Goal: Information Seeking & Learning: Learn about a topic

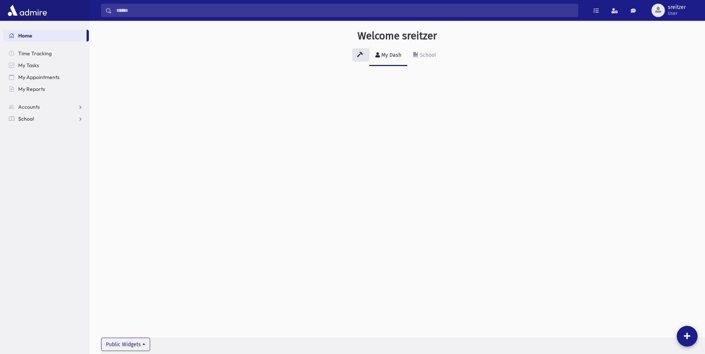
click at [24, 116] on span "School" at bounding box center [26, 119] width 16 height 7
click at [28, 130] on span "Students" at bounding box center [32, 130] width 20 height 7
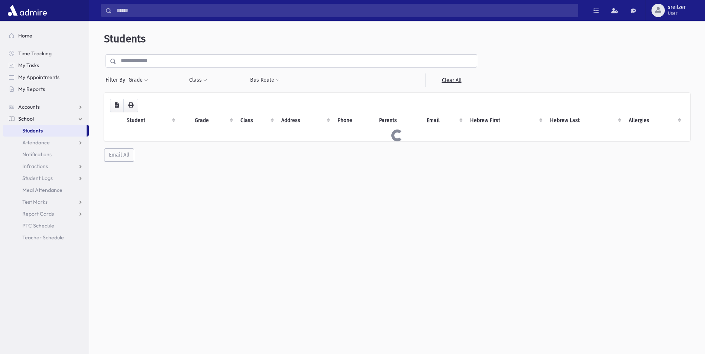
click at [172, 59] on input "text" at bounding box center [296, 60] width 360 height 13
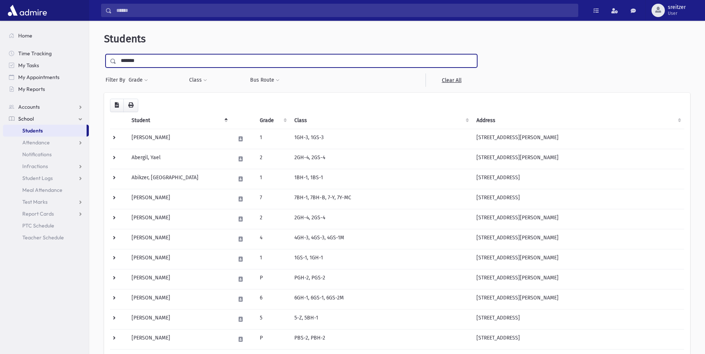
type input "*********"
click at [104, 54] on input "submit" at bounding box center [114, 59] width 21 height 10
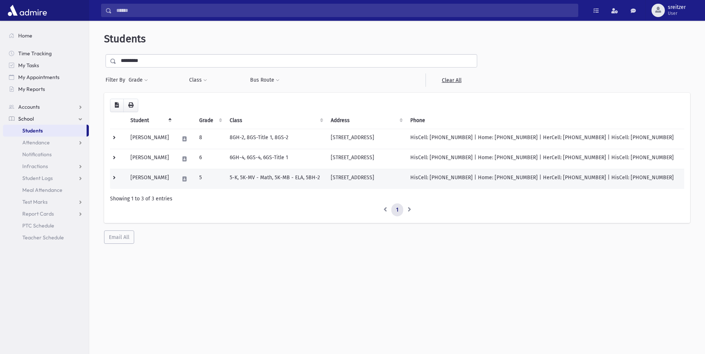
click at [173, 180] on td "Paraschiv, Yosef" at bounding box center [150, 179] width 49 height 20
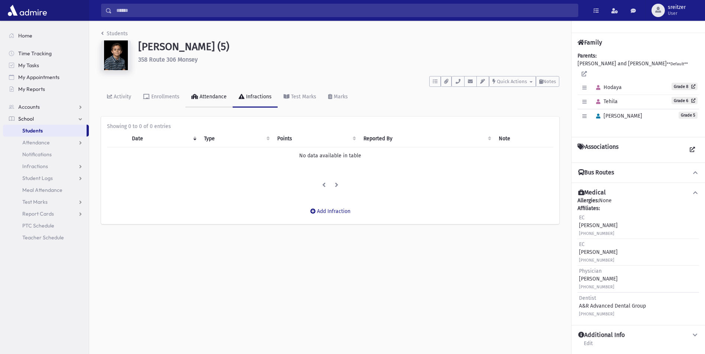
click at [204, 99] on div "Attendance" at bounding box center [212, 97] width 29 height 6
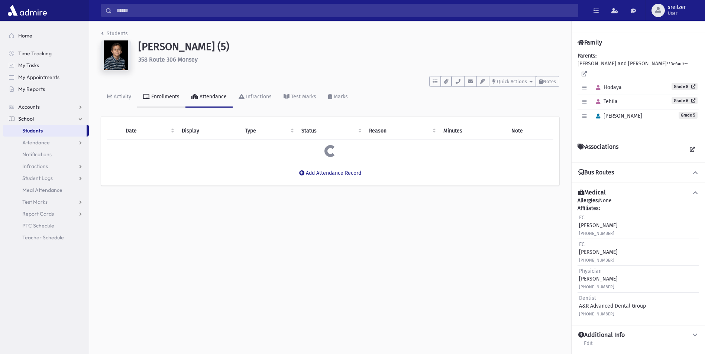
click at [152, 105] on link "Enrollments" at bounding box center [161, 97] width 48 height 21
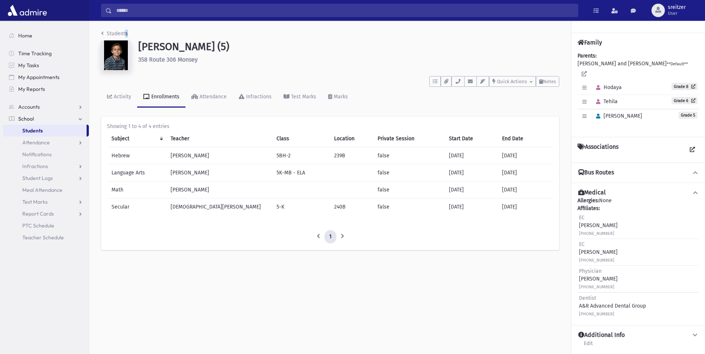
click at [124, 27] on div "Students Paraschiv, Yosef (5) 358 Route 306 Monsey **** To Do's No open tasks S…" at bounding box center [330, 144] width 482 height 246
drag, startPoint x: 124, startPoint y: 27, endPoint x: 115, endPoint y: 32, distance: 10.1
click at [115, 32] on link "Students" at bounding box center [114, 33] width 27 height 6
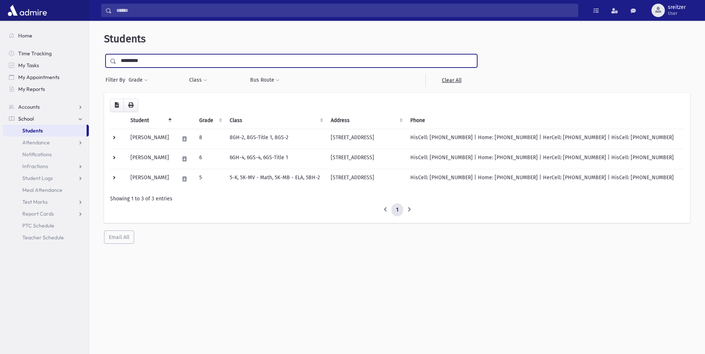
drag, startPoint x: 156, startPoint y: 63, endPoint x: -1, endPoint y: 30, distance: 160.9
click at [0, 30] on html "Search Results All Accounts Students" at bounding box center [352, 177] width 705 height 354
type input "********"
click at [104, 54] on input "submit" at bounding box center [114, 59] width 21 height 10
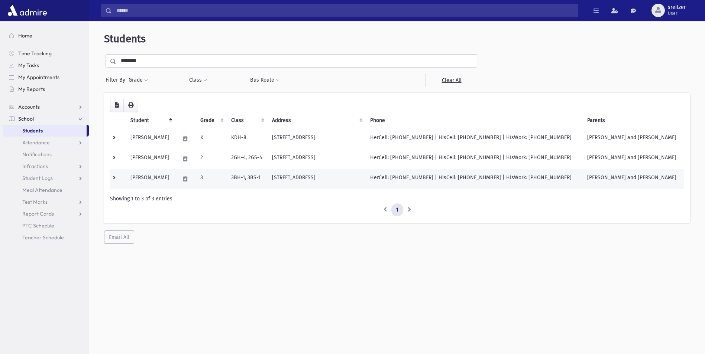
click at [162, 179] on td "[PERSON_NAME]" at bounding box center [150, 179] width 49 height 20
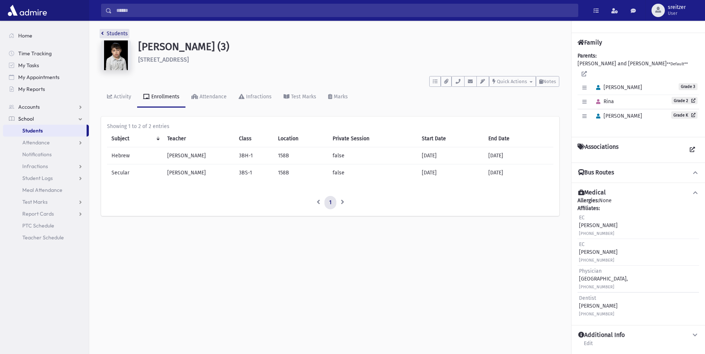
click at [108, 35] on link "Students" at bounding box center [114, 33] width 27 height 6
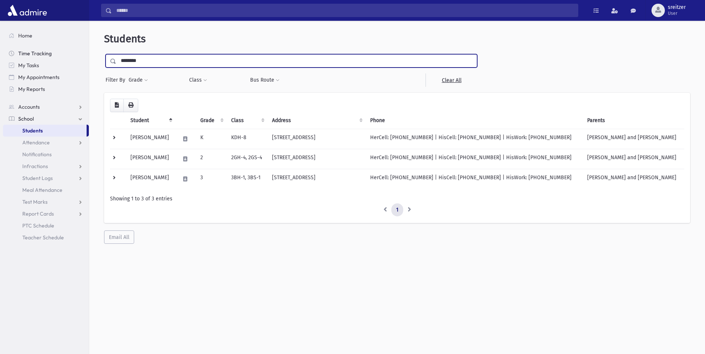
drag, startPoint x: 153, startPoint y: 66, endPoint x: 45, endPoint y: 57, distance: 108.4
click at [48, 57] on div "Search Results All Accounts" at bounding box center [352, 187] width 705 height 374
type input "******"
click at [104, 54] on input "submit" at bounding box center [114, 59] width 21 height 10
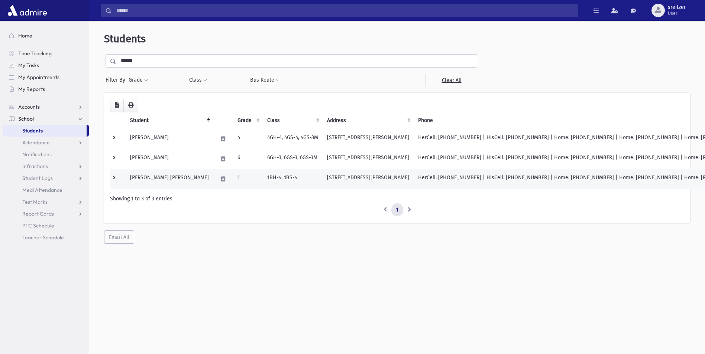
click at [163, 176] on td "Leiser, Shaul Aryeh Eliezer" at bounding box center [170, 179] width 88 height 20
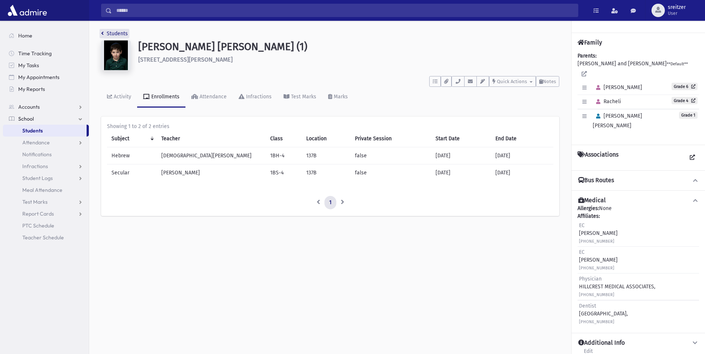
click at [108, 34] on link "Students" at bounding box center [114, 33] width 27 height 6
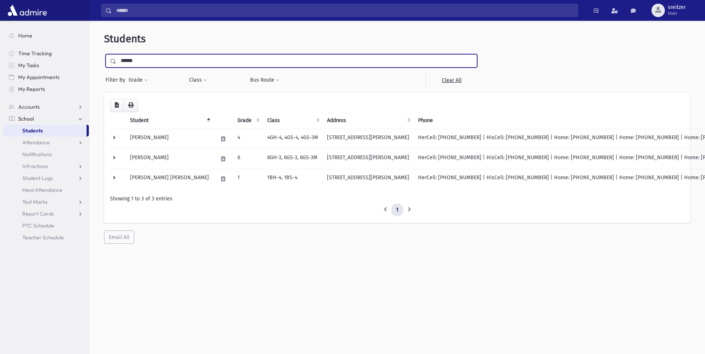
click at [0, 58] on html "Search Results All Accounts Students" at bounding box center [352, 177] width 705 height 354
type input "*****"
click at [104, 54] on input "submit" at bounding box center [114, 59] width 21 height 10
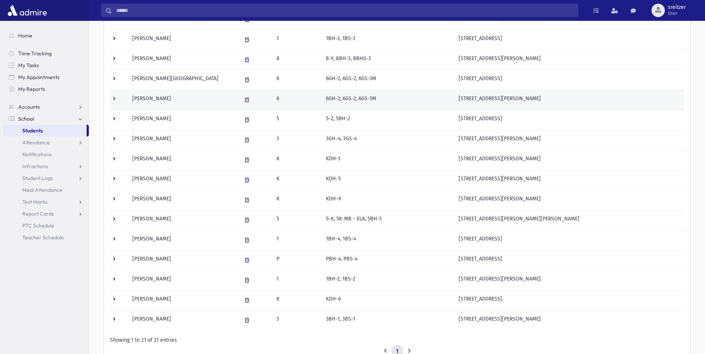
scroll to position [223, 0]
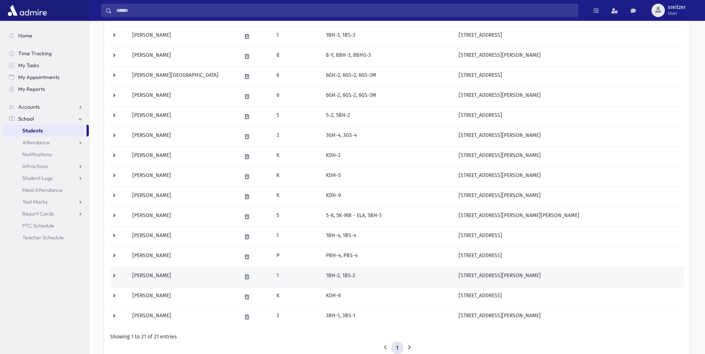
click at [157, 277] on td "[PERSON_NAME]" at bounding box center [182, 277] width 109 height 20
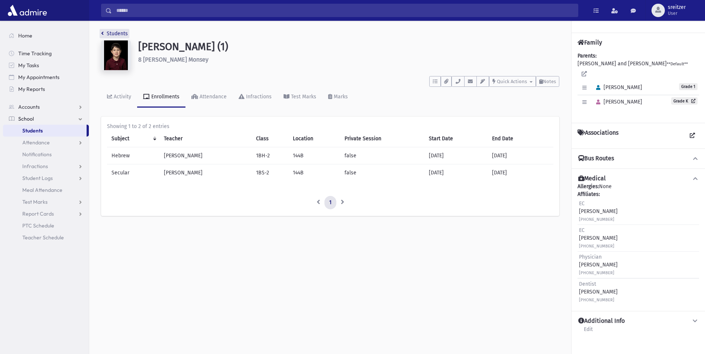
click at [127, 30] on link "Students" at bounding box center [114, 33] width 27 height 6
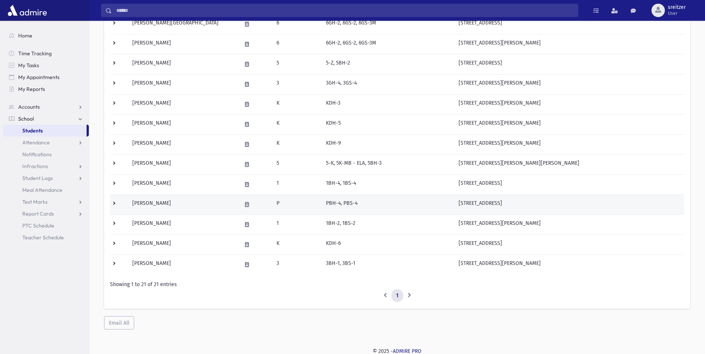
scroll to position [276, 0]
click at [191, 211] on td "Klein, Yehoshua" at bounding box center [182, 204] width 109 height 20
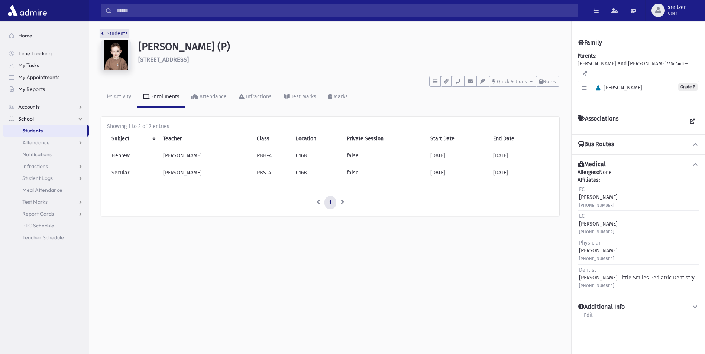
click at [120, 34] on link "Students" at bounding box center [114, 33] width 27 height 6
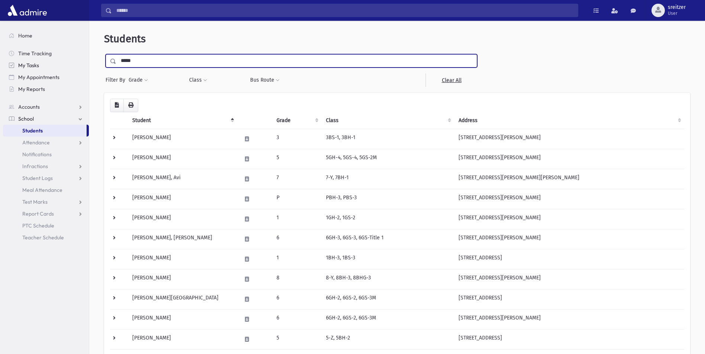
drag, startPoint x: 0, startPoint y: 0, endPoint x: 69, endPoint y: 61, distance: 92.4
click at [70, 61] on div "Search Results All Accounts" at bounding box center [352, 315] width 705 height 631
type input "*"
type input "******"
click at [104, 54] on input "submit" at bounding box center [114, 59] width 21 height 10
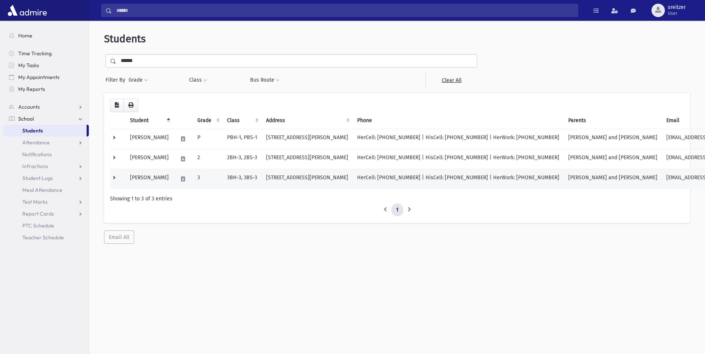
click at [150, 178] on td "[PERSON_NAME]" at bounding box center [150, 179] width 48 height 20
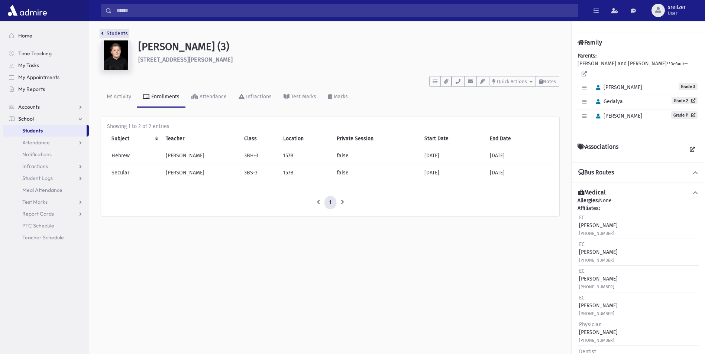
click at [116, 33] on link "Students" at bounding box center [114, 33] width 27 height 6
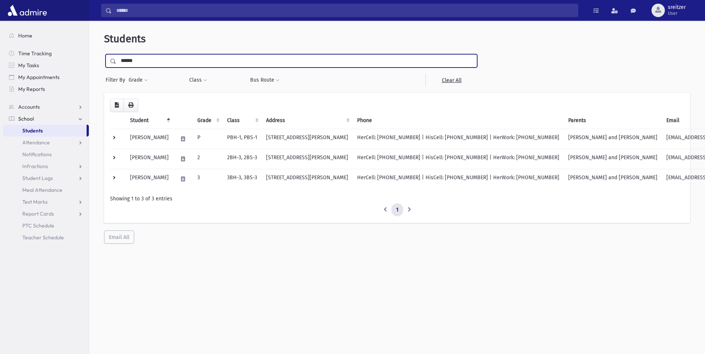
drag, startPoint x: 157, startPoint y: 64, endPoint x: -1, endPoint y: 62, distance: 158.6
click at [0, 62] on html "Search Results All Accounts Students" at bounding box center [352, 177] width 705 height 354
type input "*******"
click at [104, 54] on input "submit" at bounding box center [114, 59] width 21 height 10
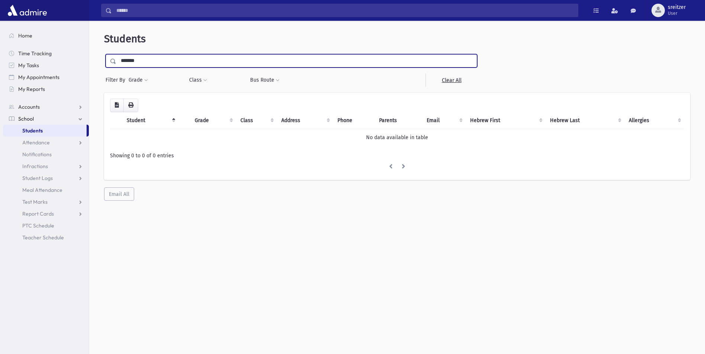
type input "*******"
click at [104, 54] on input "submit" at bounding box center [114, 59] width 21 height 10
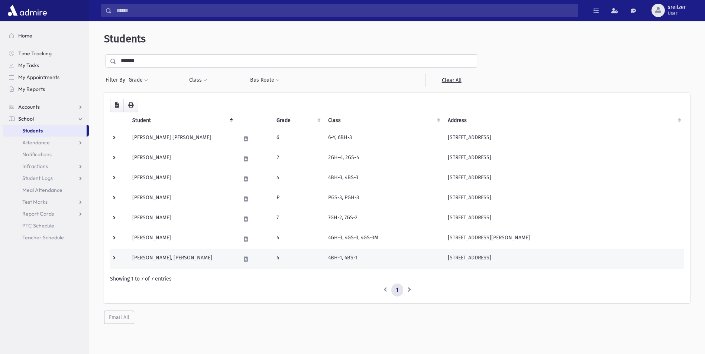
click at [172, 256] on td "Strauss, Yona Meir" at bounding box center [182, 259] width 108 height 20
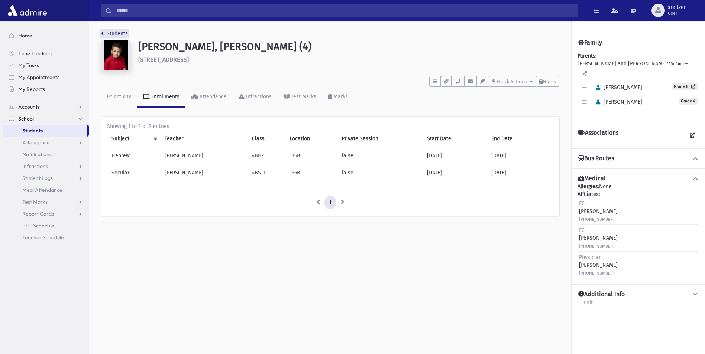
click at [111, 33] on link "Students" at bounding box center [114, 33] width 27 height 6
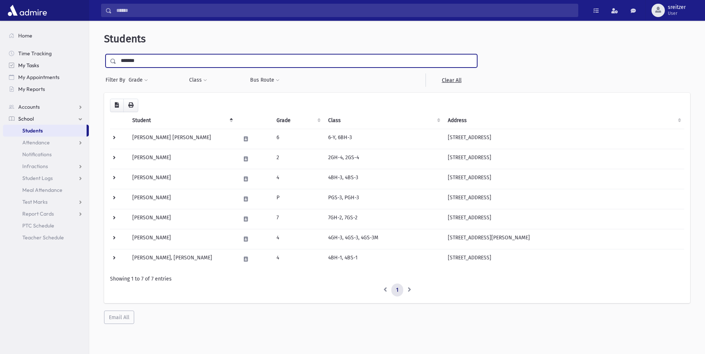
drag, startPoint x: 157, startPoint y: 58, endPoint x: 25, endPoint y: 64, distance: 132.4
click at [25, 64] on div "Search Results All Accounts" at bounding box center [352, 187] width 705 height 374
type input "******"
click at [104, 54] on input "submit" at bounding box center [114, 59] width 21 height 10
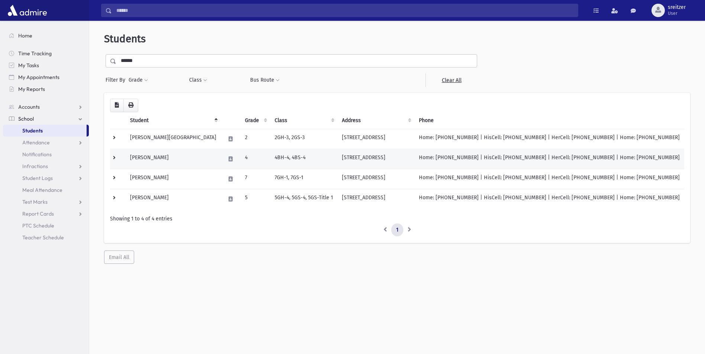
click at [159, 165] on td "Prupas, Elozor" at bounding box center [173, 159] width 95 height 20
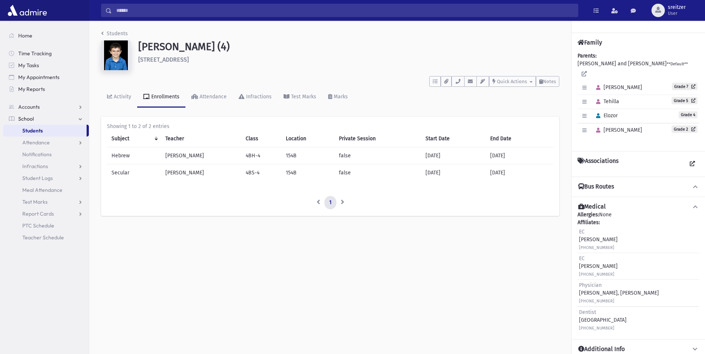
click at [110, 30] on li "Students" at bounding box center [114, 34] width 27 height 8
click at [111, 32] on link "Students" at bounding box center [114, 33] width 27 height 6
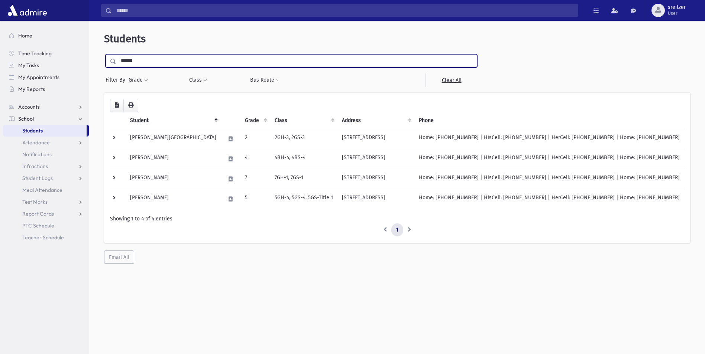
drag, startPoint x: 142, startPoint y: 65, endPoint x: -1, endPoint y: 58, distance: 143.5
click at [0, 58] on html "Search Results All Accounts Students" at bounding box center [352, 177] width 705 height 354
type input "*******"
click at [104, 54] on input "submit" at bounding box center [114, 59] width 21 height 10
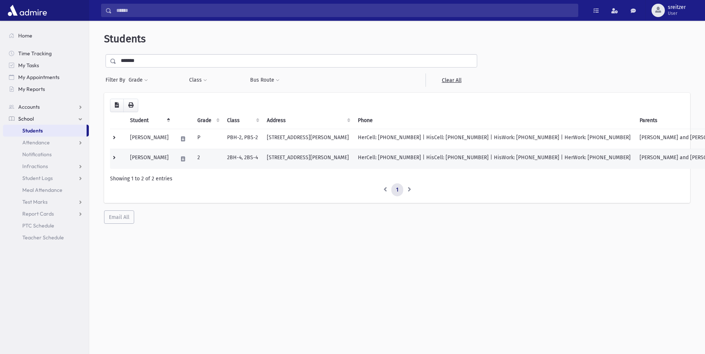
click at [159, 155] on td "[PERSON_NAME]" at bounding box center [150, 159] width 48 height 20
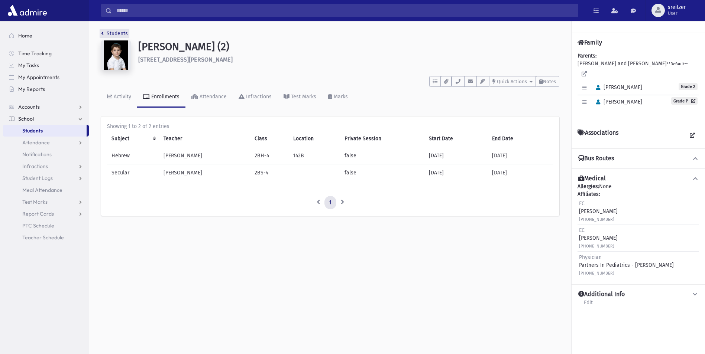
click at [117, 32] on link "Students" at bounding box center [114, 33] width 27 height 6
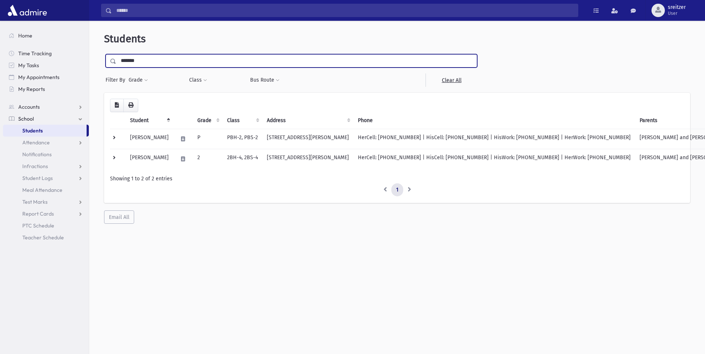
drag, startPoint x: 153, startPoint y: 62, endPoint x: -1, endPoint y: 66, distance: 154.9
click at [0, 66] on html "Search Results All Accounts Students" at bounding box center [352, 177] width 705 height 354
type input "*"
type input "*********"
click at [104, 54] on input "submit" at bounding box center [114, 59] width 21 height 10
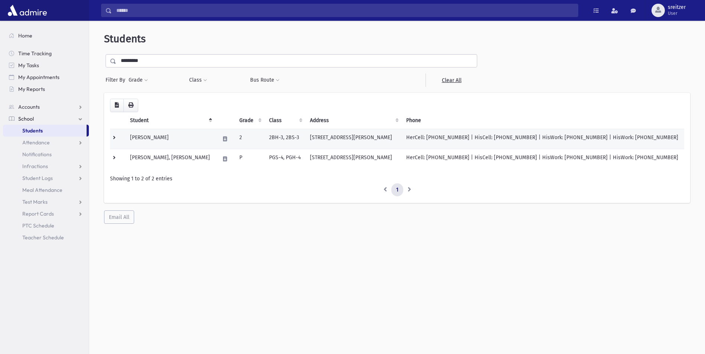
click at [178, 132] on td "Silverman, Ariel Tzvi" at bounding box center [170, 139] width 89 height 20
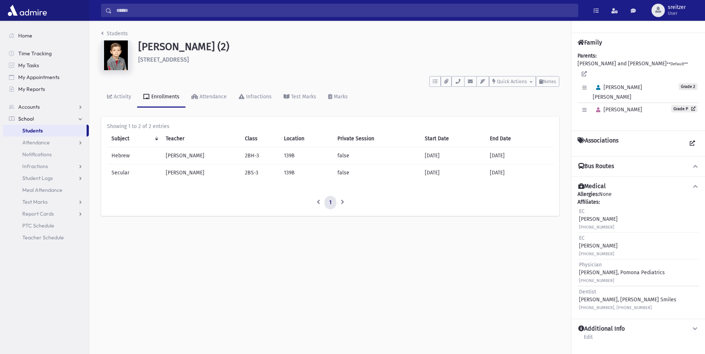
click at [115, 30] on li "Students" at bounding box center [114, 34] width 27 height 8
click at [117, 33] on link "Students" at bounding box center [114, 33] width 27 height 6
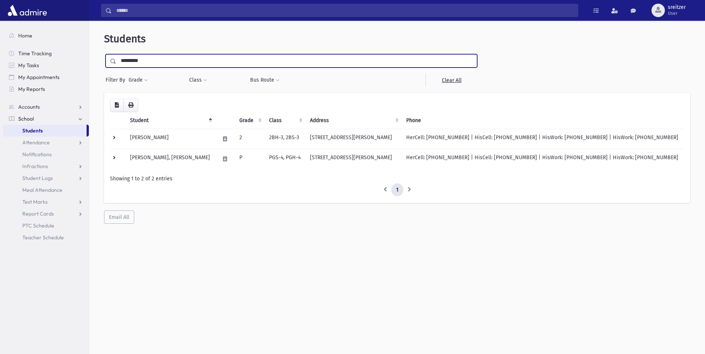
drag, startPoint x: 146, startPoint y: 61, endPoint x: -1, endPoint y: 38, distance: 149.2
click at [0, 38] on html "Search Results All Accounts Students" at bounding box center [352, 177] width 705 height 354
type input "****"
click at [104, 54] on input "submit" at bounding box center [114, 59] width 21 height 10
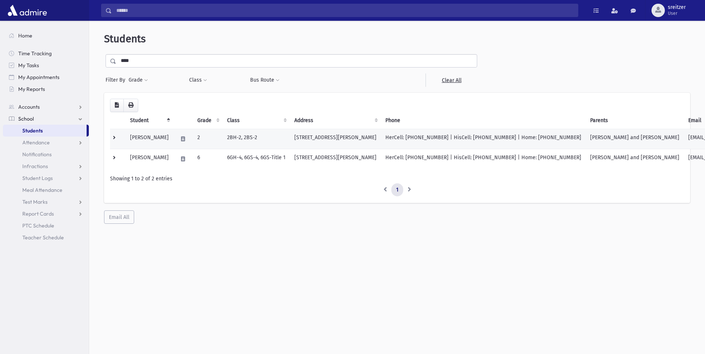
click at [154, 144] on td "[PERSON_NAME]" at bounding box center [150, 139] width 48 height 20
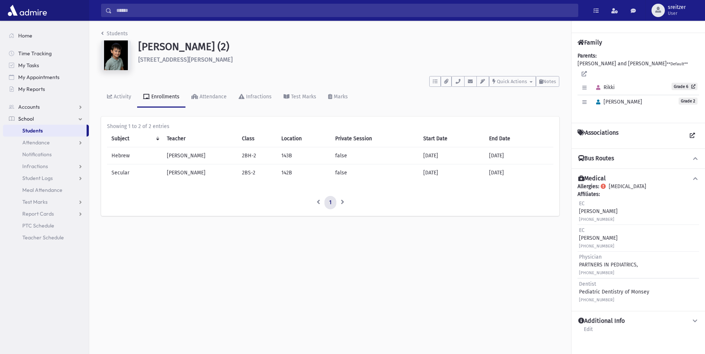
click at [108, 37] on li "Students" at bounding box center [114, 34] width 27 height 8
click at [110, 33] on link "Students" at bounding box center [114, 33] width 27 height 6
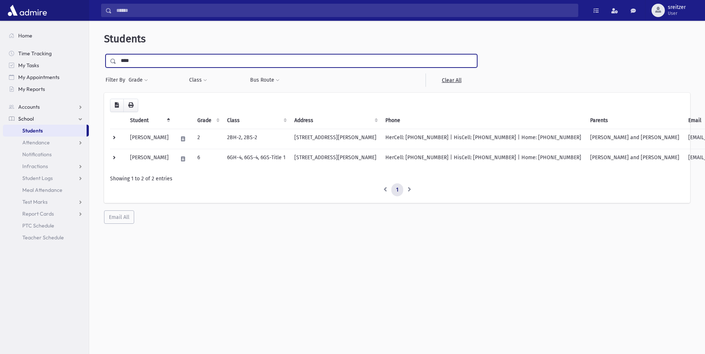
drag, startPoint x: 130, startPoint y: 63, endPoint x: -1, endPoint y: 79, distance: 132.0
click at [0, 79] on html "Search Results All Accounts Students" at bounding box center [352, 177] width 705 height 354
type input "**********"
click at [104, 54] on input "submit" at bounding box center [114, 59] width 21 height 10
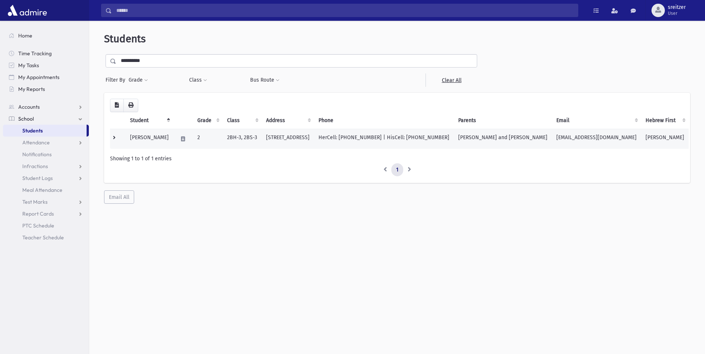
click at [153, 136] on td "[PERSON_NAME]" at bounding box center [150, 139] width 48 height 20
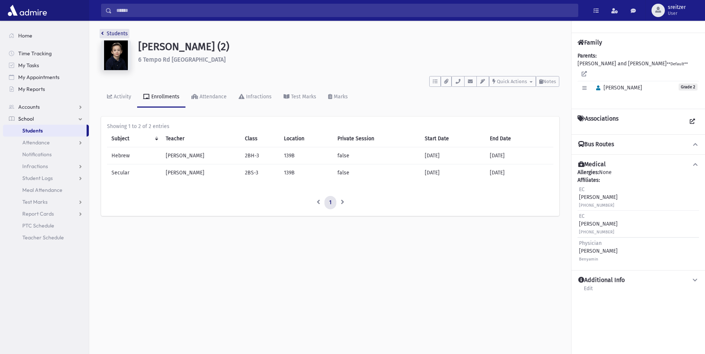
click at [115, 34] on link "Students" at bounding box center [114, 33] width 27 height 6
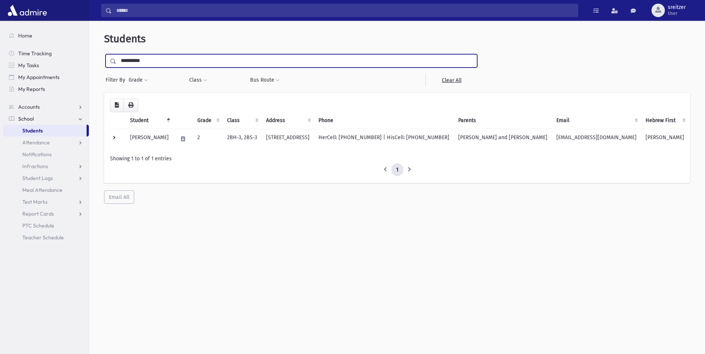
drag, startPoint x: 157, startPoint y: 57, endPoint x: 0, endPoint y: 66, distance: 157.7
click at [0, 68] on html "Search Results All Accounts Students" at bounding box center [352, 177] width 705 height 354
type input "******"
click at [104, 54] on input "submit" at bounding box center [114, 59] width 21 height 10
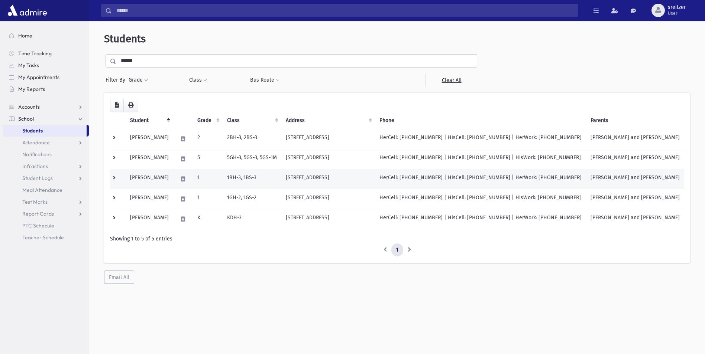
click at [161, 174] on td "Kiffel, Ezra" at bounding box center [150, 179] width 48 height 20
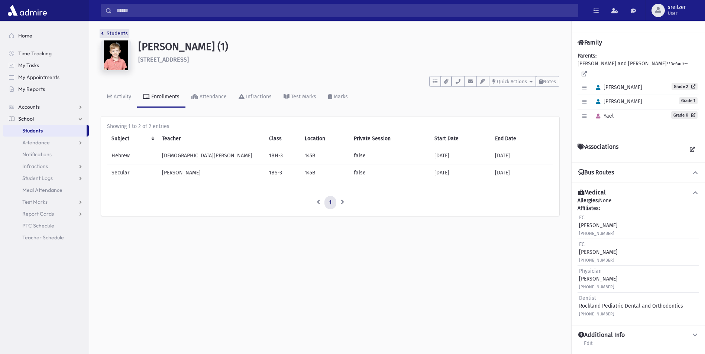
click at [123, 32] on link "Students" at bounding box center [114, 33] width 27 height 6
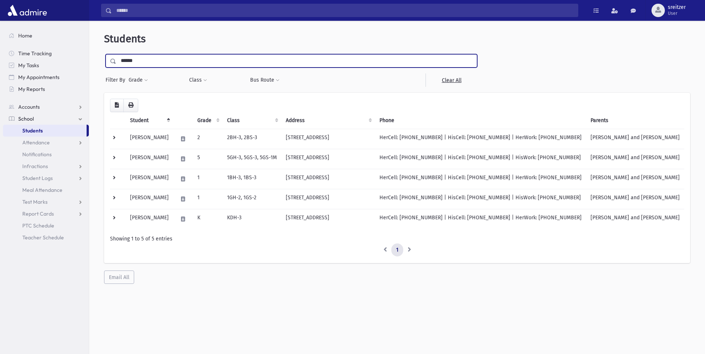
drag, startPoint x: 157, startPoint y: 56, endPoint x: 0, endPoint y: 63, distance: 156.9
click at [0, 65] on html "Search Results All Accounts Students" at bounding box center [352, 177] width 705 height 354
type input "*****"
click at [104, 54] on input "submit" at bounding box center [114, 59] width 21 height 10
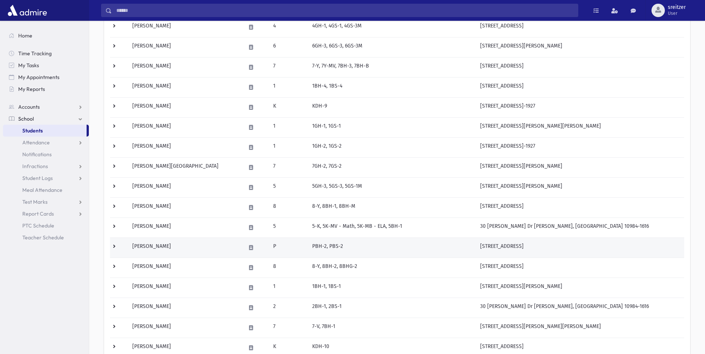
scroll to position [111, 0]
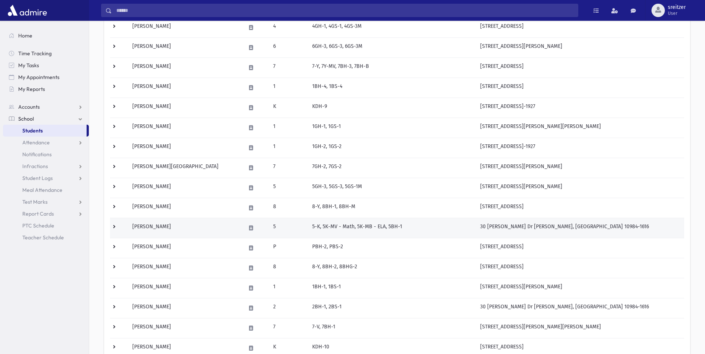
click at [180, 229] on td "Stern, Shlomo" at bounding box center [184, 228] width 113 height 20
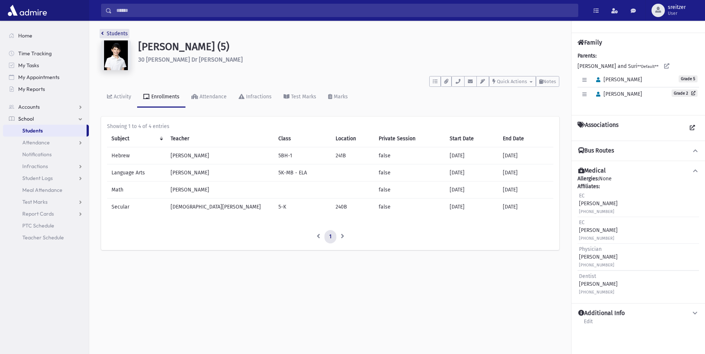
click at [118, 32] on link "Students" at bounding box center [114, 33] width 27 height 6
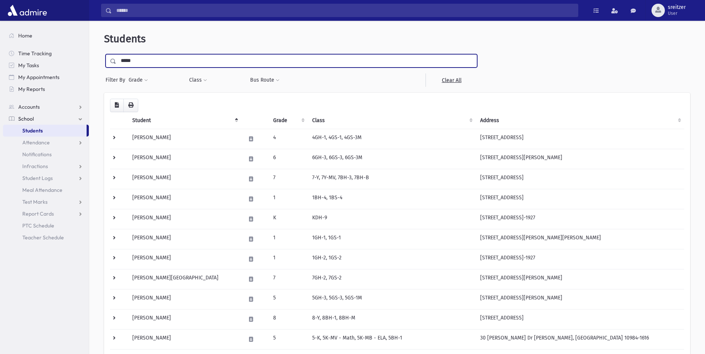
drag, startPoint x: 144, startPoint y: 63, endPoint x: -1, endPoint y: 134, distance: 162.0
click at [0, 134] on html "Search Results All Accounts Students" at bounding box center [352, 177] width 705 height 354
type input "*********"
click at [104, 54] on input "submit" at bounding box center [114, 59] width 21 height 10
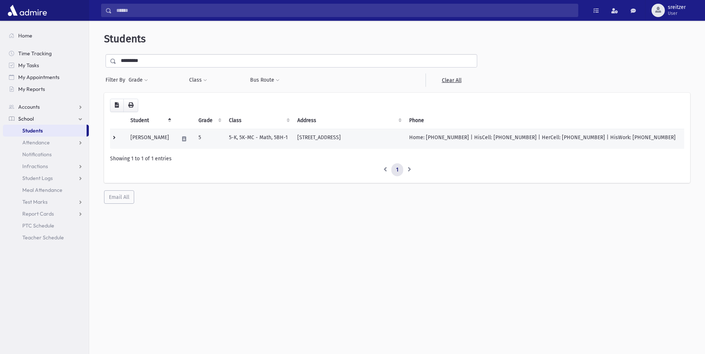
click at [144, 140] on td "[PERSON_NAME]" at bounding box center [150, 139] width 48 height 20
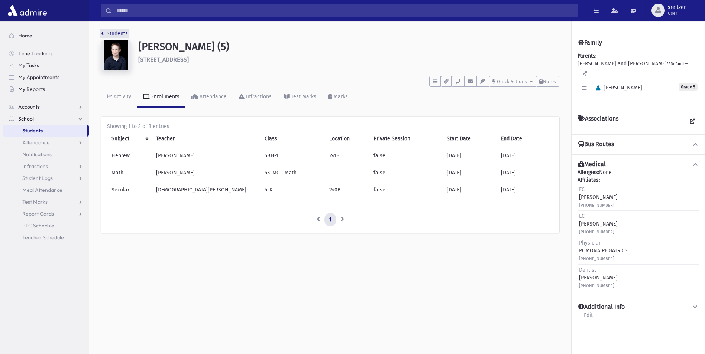
click at [120, 34] on link "Students" at bounding box center [114, 33] width 27 height 6
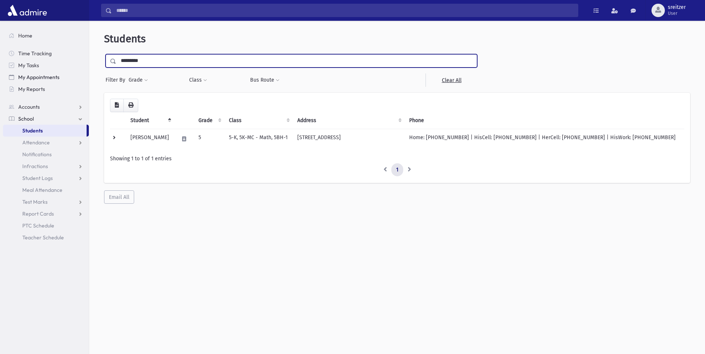
drag, startPoint x: 160, startPoint y: 64, endPoint x: 13, endPoint y: 76, distance: 147.9
click at [15, 75] on div "Search Results All Accounts" at bounding box center [352, 187] width 705 height 374
type input "******"
click at [104, 54] on input "submit" at bounding box center [114, 59] width 21 height 10
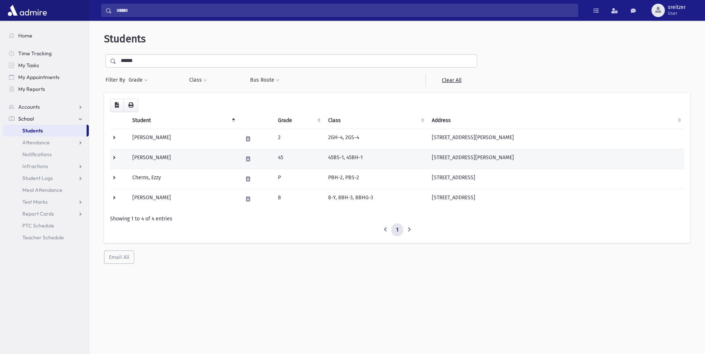
click at [164, 155] on td "Cherns, Benny" at bounding box center [183, 159] width 110 height 20
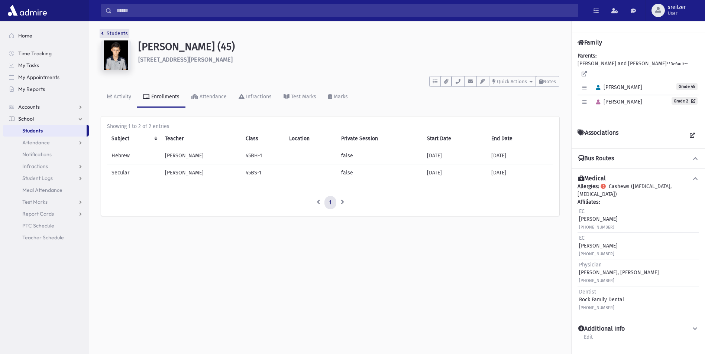
click at [118, 32] on link "Students" at bounding box center [114, 33] width 27 height 6
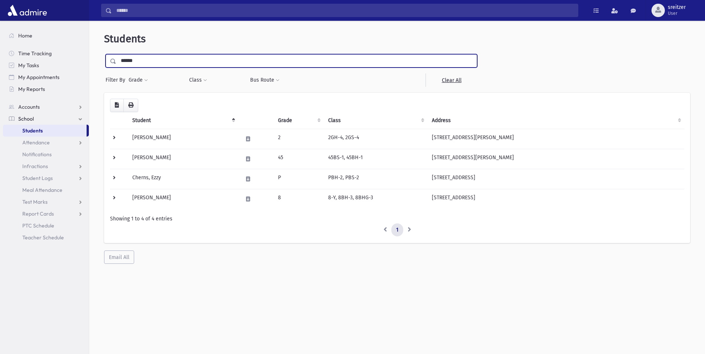
drag, startPoint x: 161, startPoint y: 56, endPoint x: -1, endPoint y: 52, distance: 162.4
click at [0, 52] on html "Search Results All Accounts Students" at bounding box center [352, 177] width 705 height 354
type input "******"
click at [104, 54] on input "submit" at bounding box center [114, 59] width 21 height 10
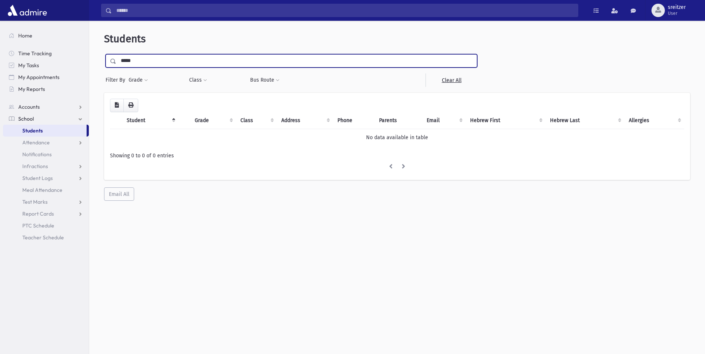
type input "*****"
click at [104, 54] on input "submit" at bounding box center [114, 59] width 21 height 10
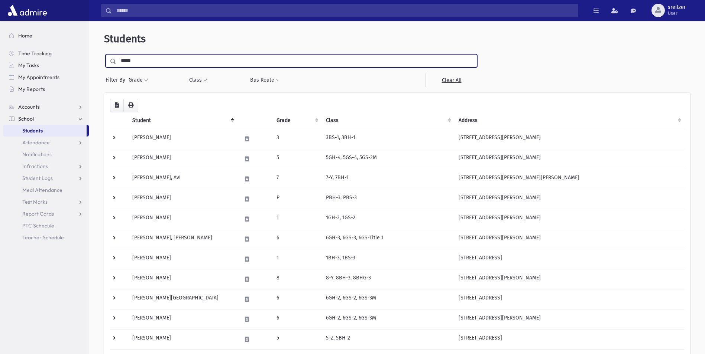
drag, startPoint x: 156, startPoint y: 58, endPoint x: 0, endPoint y: 82, distance: 157.9
click at [0, 77] on html "Search Results All Accounts Students" at bounding box center [352, 177] width 705 height 354
type input "******"
click at [104, 54] on input "submit" at bounding box center [114, 59] width 21 height 10
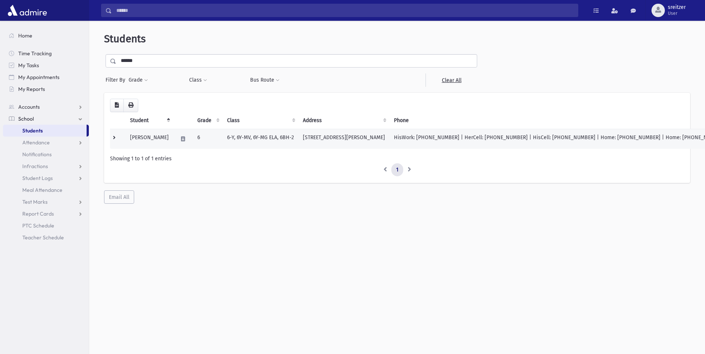
click at [173, 141] on td at bounding box center [183, 139] width 20 height 20
click at [162, 139] on td "[PERSON_NAME]" at bounding box center [150, 139] width 48 height 20
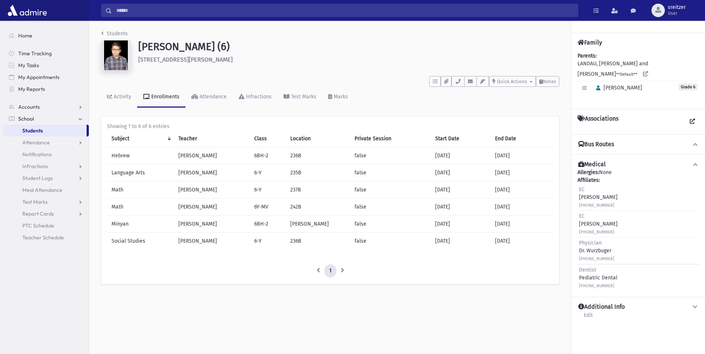
click at [112, 30] on li "Students" at bounding box center [114, 34] width 27 height 8
click at [117, 32] on link "Students" at bounding box center [114, 33] width 27 height 6
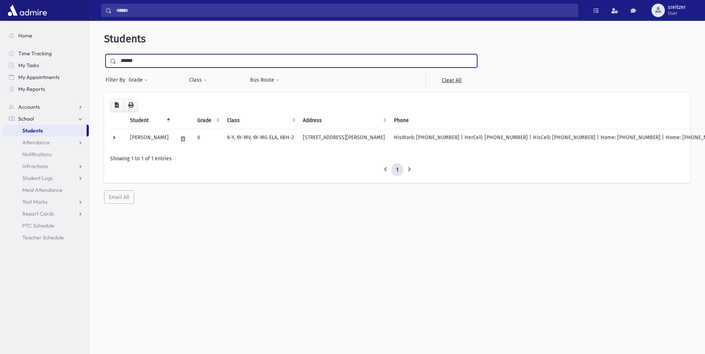
drag, startPoint x: 155, startPoint y: 59, endPoint x: -1, endPoint y: 64, distance: 156.8
click at [0, 64] on html "Search Results All Accounts Students" at bounding box center [352, 177] width 705 height 354
type input "******"
click at [104, 54] on input "submit" at bounding box center [114, 59] width 21 height 10
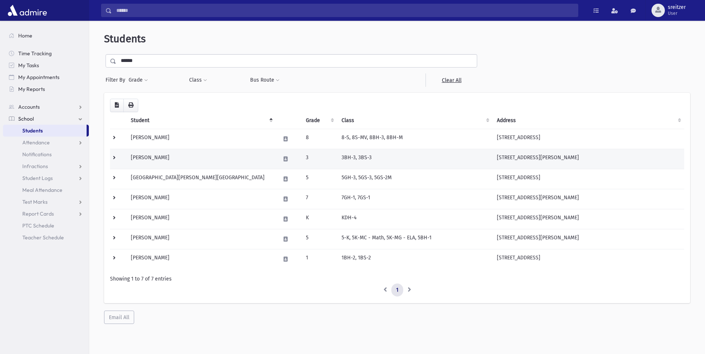
click at [154, 157] on td "Wiener, Eliyahu" at bounding box center [200, 159] width 149 height 20
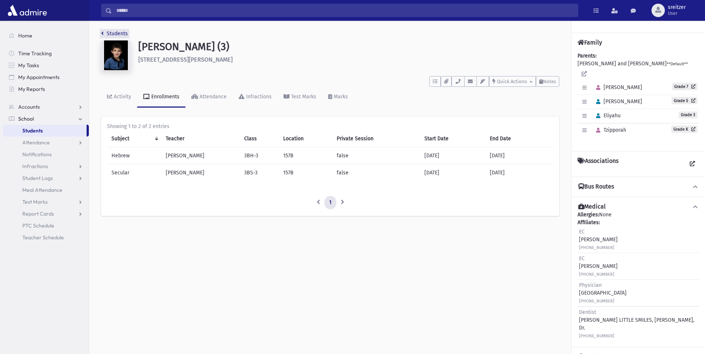
click at [114, 35] on link "Students" at bounding box center [114, 33] width 27 height 6
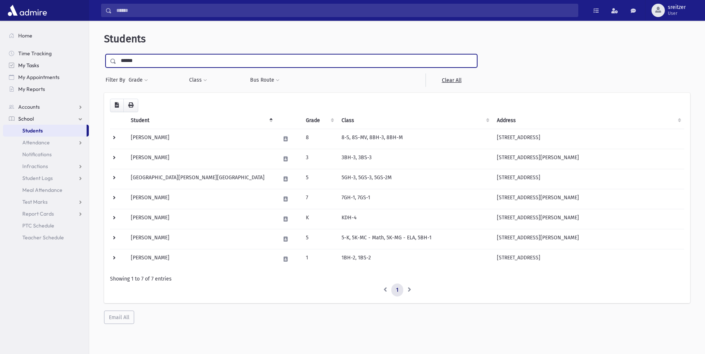
drag, startPoint x: 162, startPoint y: 63, endPoint x: 26, endPoint y: 69, distance: 136.1
click at [27, 69] on div "Search Results All Accounts" at bounding box center [352, 187] width 705 height 374
type input "*****"
click at [104, 54] on input "submit" at bounding box center [114, 59] width 21 height 10
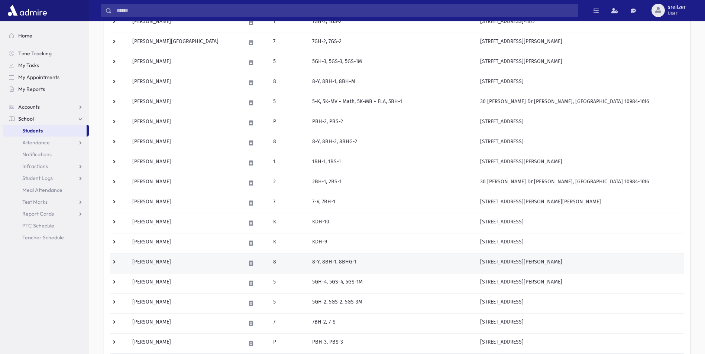
scroll to position [223, 0]
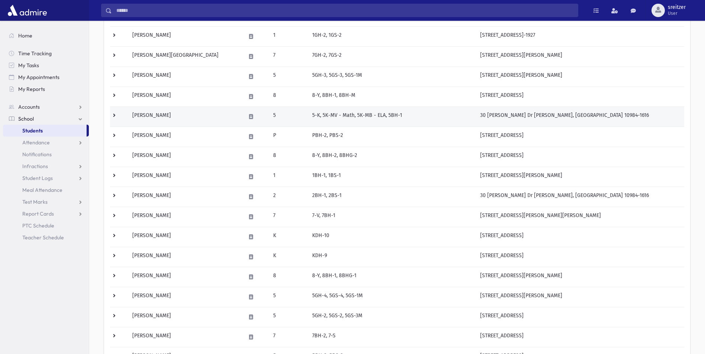
click at [173, 126] on td "Stern, Shlomo" at bounding box center [184, 117] width 113 height 20
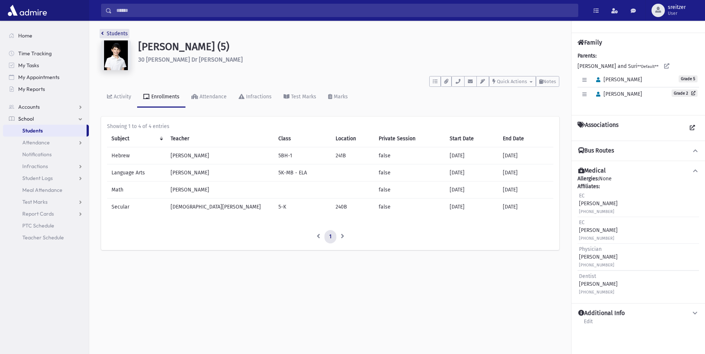
click at [115, 33] on link "Students" at bounding box center [114, 33] width 27 height 6
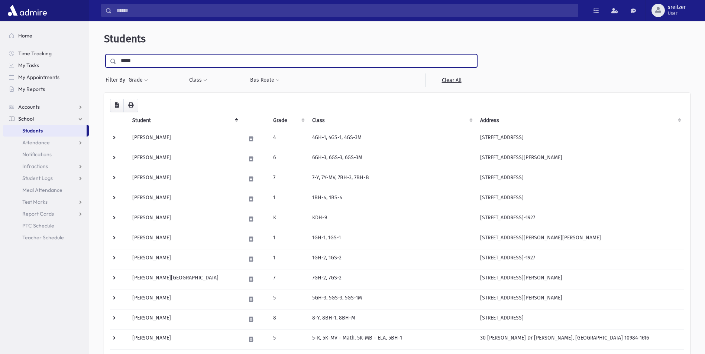
drag, startPoint x: 146, startPoint y: 59, endPoint x: 0, endPoint y: 58, distance: 145.6
click at [0, 58] on html "Search Results All Accounts Students" at bounding box center [352, 177] width 705 height 354
type input "*********"
click at [104, 54] on input "submit" at bounding box center [114, 59] width 21 height 10
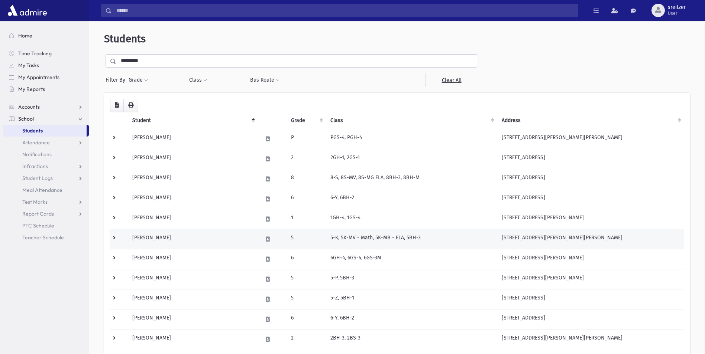
click at [200, 236] on td "Heinemann, Ozzy" at bounding box center [193, 239] width 130 height 20
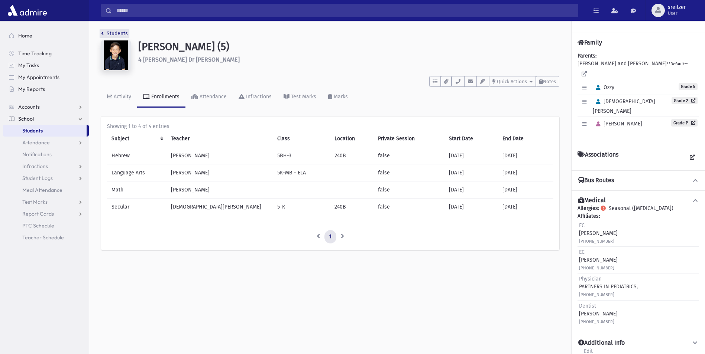
click at [110, 32] on link "Students" at bounding box center [114, 33] width 27 height 6
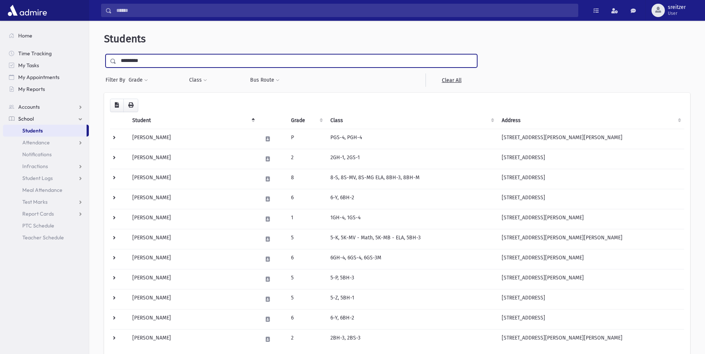
drag, startPoint x: 156, startPoint y: 60, endPoint x: 0, endPoint y: 87, distance: 158.4
click at [0, 66] on html "Search Results All Accounts Students" at bounding box center [352, 177] width 705 height 354
type input "******"
click at [104, 54] on input "submit" at bounding box center [114, 59] width 21 height 10
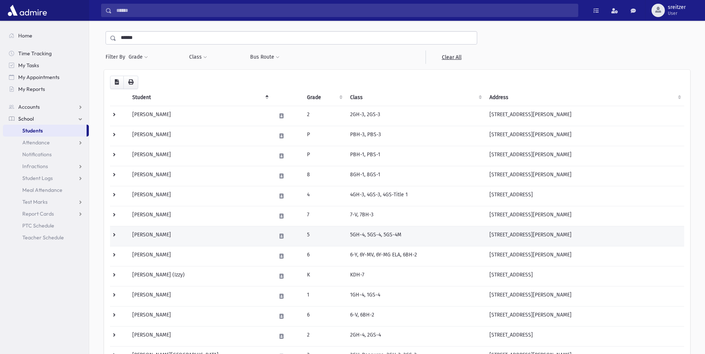
scroll to position [74, 0]
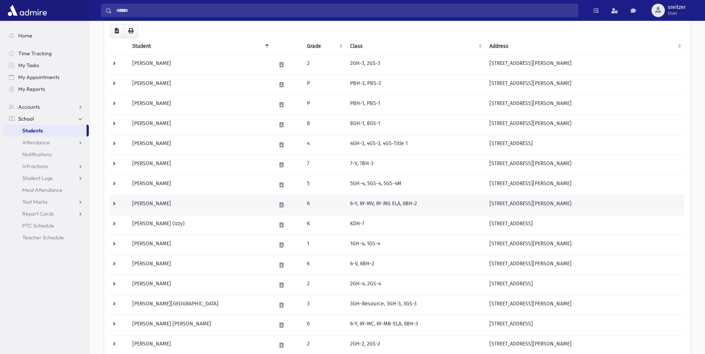
click at [163, 208] on td "Berger, Yehuda" at bounding box center [200, 205] width 144 height 20
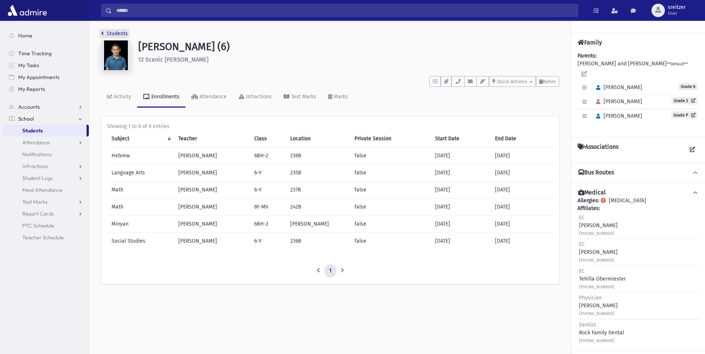
click at [125, 33] on link "Students" at bounding box center [114, 33] width 27 height 6
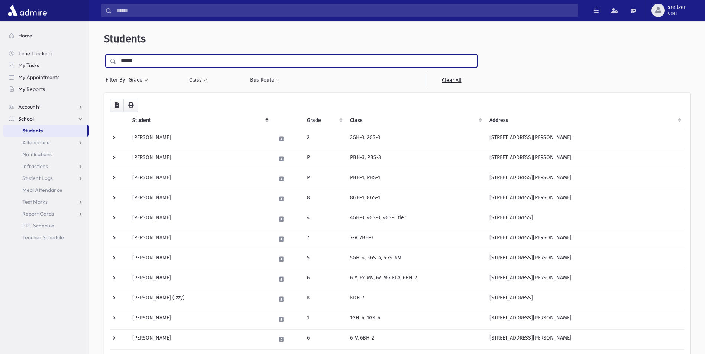
drag, startPoint x: 146, startPoint y: 59, endPoint x: -1, endPoint y: 41, distance: 148.2
click at [0, 41] on html "Search Results All Accounts Students" at bounding box center [352, 177] width 705 height 354
type input "*****"
click at [104, 54] on input "submit" at bounding box center [114, 59] width 21 height 10
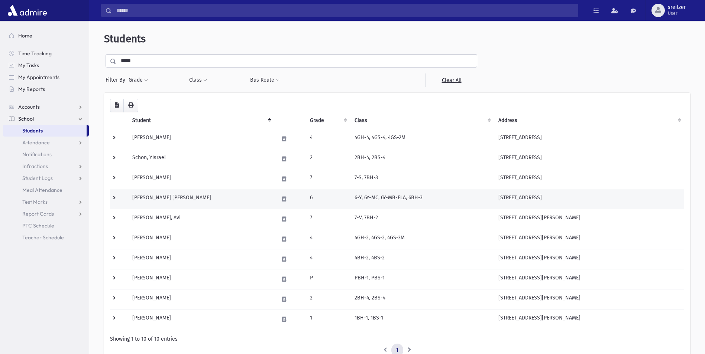
click at [147, 198] on td "[PERSON_NAME] [PERSON_NAME]" at bounding box center [201, 199] width 146 height 20
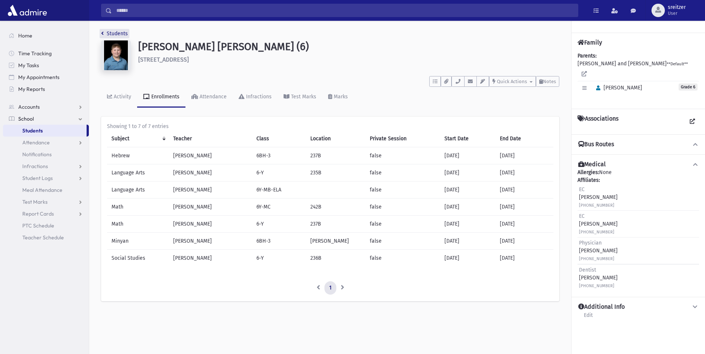
click at [106, 32] on link "Students" at bounding box center [114, 33] width 27 height 6
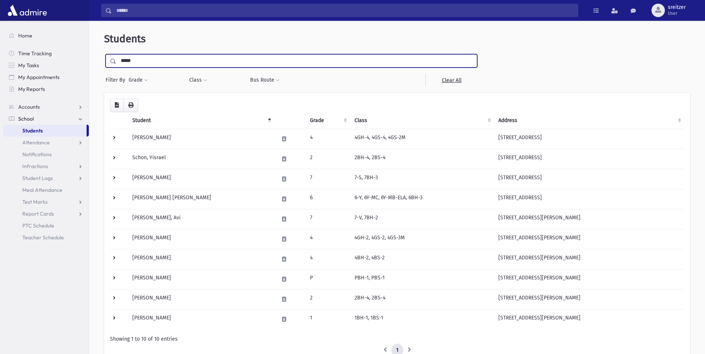
drag, startPoint x: 161, startPoint y: 66, endPoint x: -1, endPoint y: 54, distance: 163.2
click at [0, 54] on html "Search Results All Accounts Students" at bounding box center [352, 177] width 705 height 354
type input "**********"
click at [104, 54] on input "submit" at bounding box center [114, 59] width 21 height 10
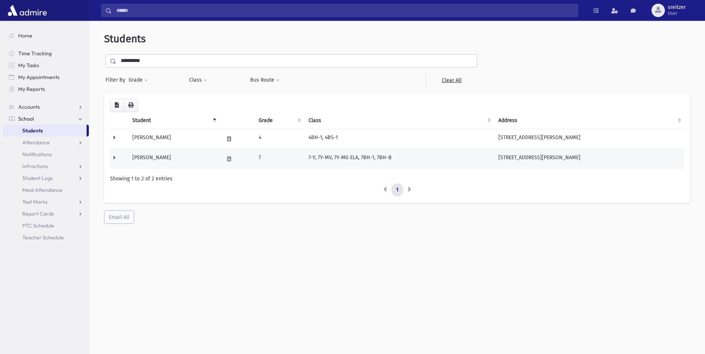
click at [147, 159] on td "[PERSON_NAME]" at bounding box center [173, 159] width 91 height 20
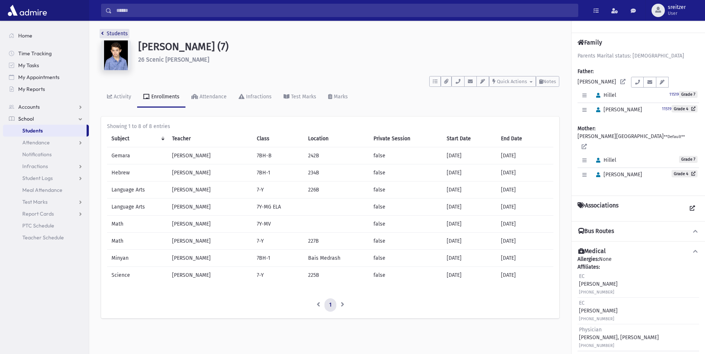
click at [119, 32] on link "Students" at bounding box center [114, 33] width 27 height 6
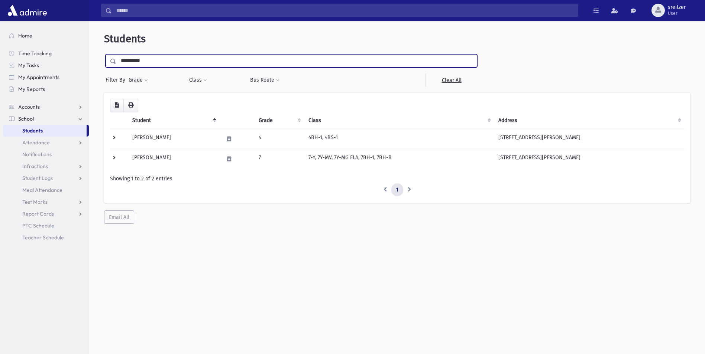
drag, startPoint x: 152, startPoint y: 61, endPoint x: -1, endPoint y: 59, distance: 153.0
click at [0, 59] on html "Search Results All Accounts Students" at bounding box center [352, 177] width 705 height 354
type input "******"
click at [104, 54] on input "submit" at bounding box center [114, 59] width 21 height 10
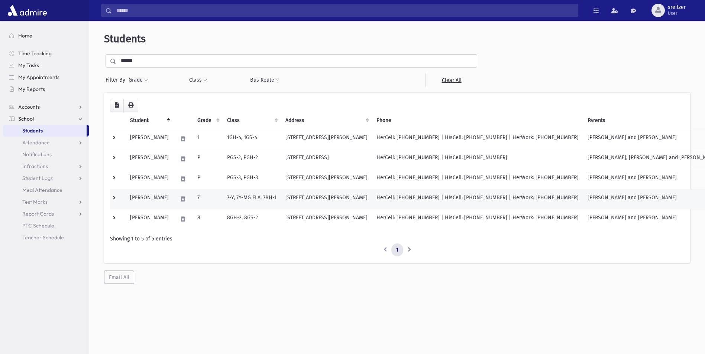
click at [160, 199] on td "[PERSON_NAME]" at bounding box center [150, 199] width 48 height 20
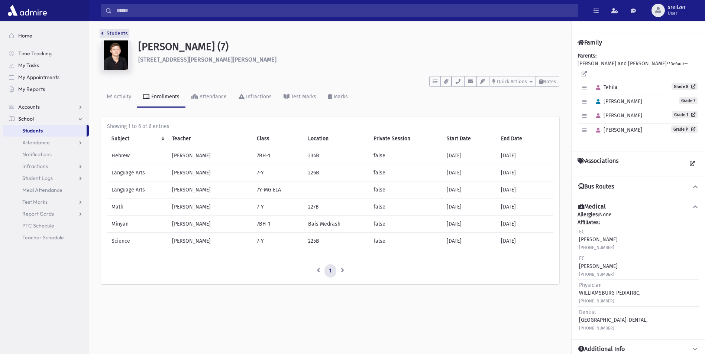
click at [119, 33] on link "Students" at bounding box center [114, 33] width 27 height 6
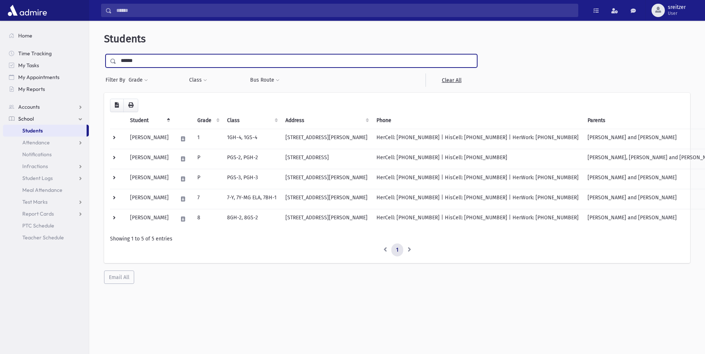
drag, startPoint x: 152, startPoint y: 67, endPoint x: -1, endPoint y: 67, distance: 153.8
click at [0, 67] on html "Search Results All Accounts Students" at bounding box center [352, 177] width 705 height 354
type input "*"
type input "******"
click at [104, 54] on input "submit" at bounding box center [114, 59] width 21 height 10
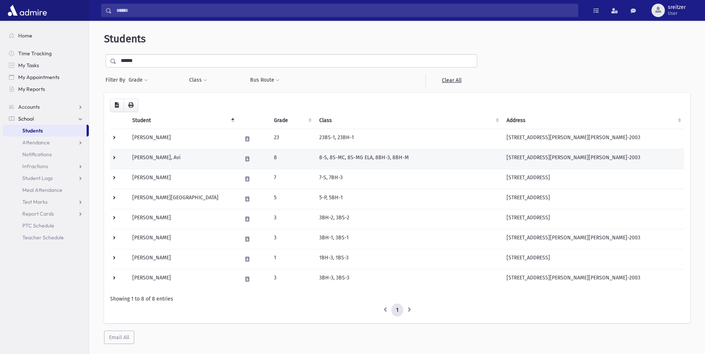
click at [173, 157] on td "Fisher, Avi" at bounding box center [183, 159] width 110 height 20
